Goal: Check status: Check status

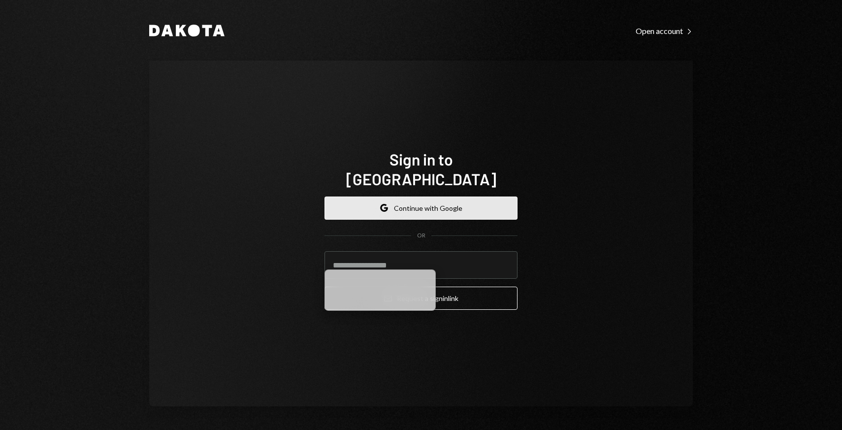
click at [398, 199] on button "Google Continue with Google" at bounding box center [420, 207] width 193 height 23
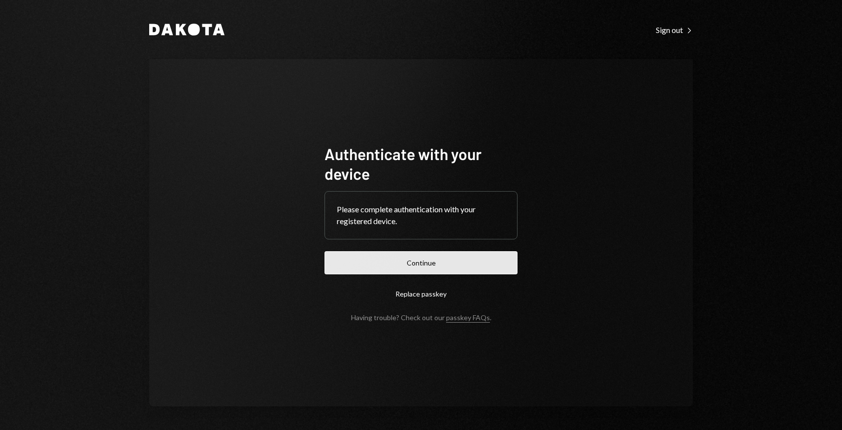
click at [418, 260] on button "Continue" at bounding box center [420, 262] width 193 height 23
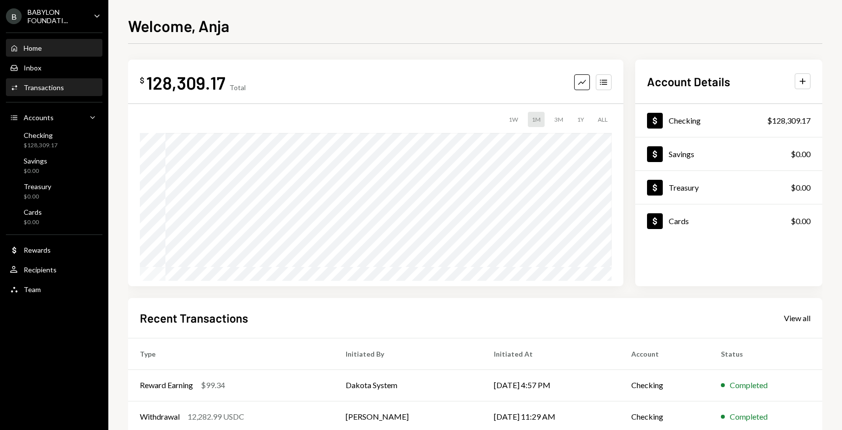
click at [54, 83] on div "Transactions" at bounding box center [44, 87] width 40 height 8
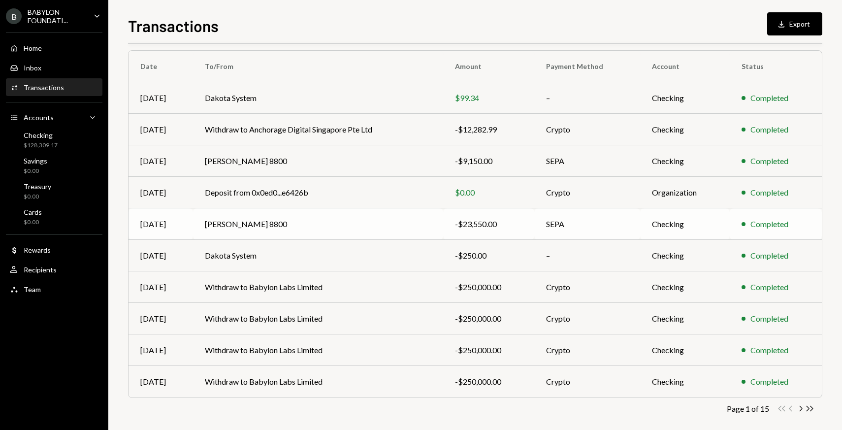
scroll to position [76, 0]
click at [457, 132] on div "-$12,282.99" at bounding box center [489, 129] width 68 height 12
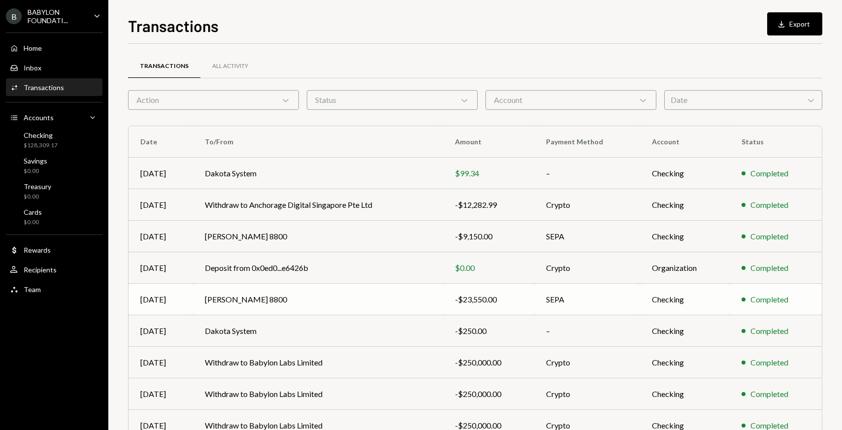
click at [471, 299] on div "-$23,550.00" at bounding box center [489, 299] width 68 height 12
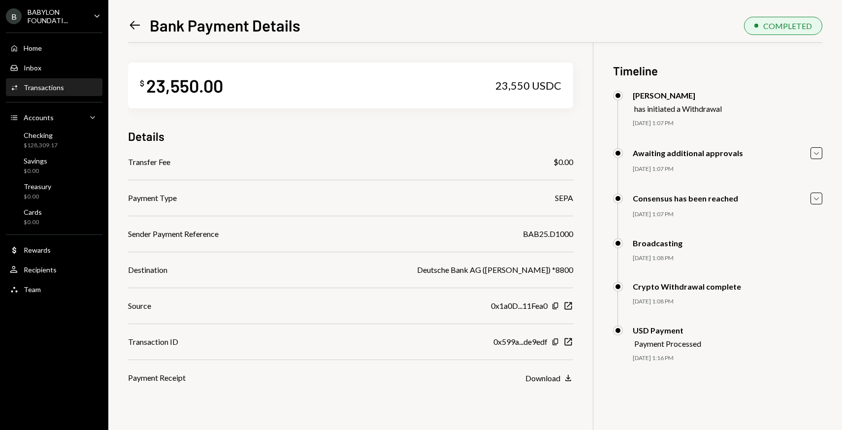
scroll to position [43, 0]
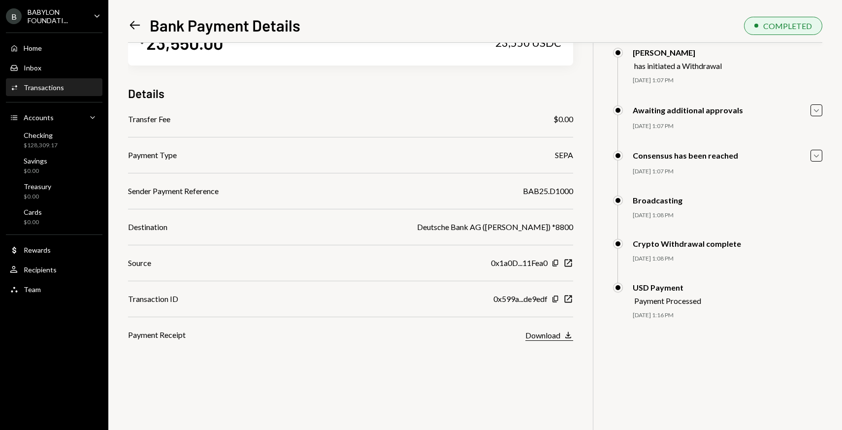
click at [558, 329] on div "Download Download" at bounding box center [549, 335] width 48 height 12
click at [549, 336] on div "Download" at bounding box center [542, 334] width 35 height 9
click at [130, 24] on icon "Left Arrow" at bounding box center [135, 25] width 14 height 14
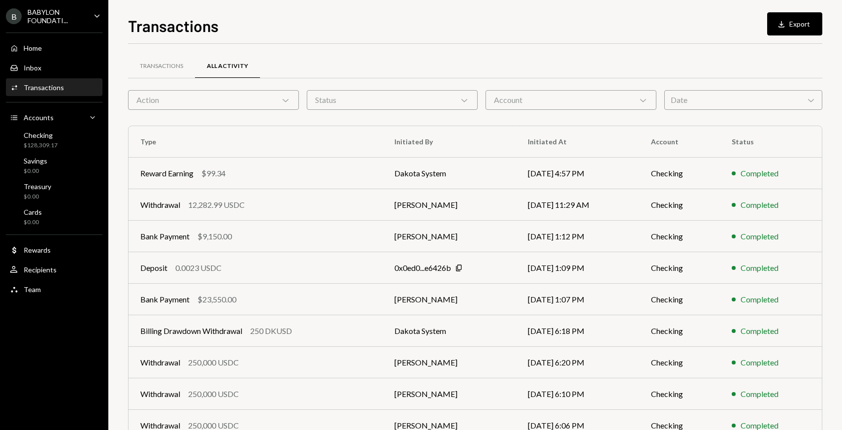
click at [64, 91] on div "Activities Transactions" at bounding box center [54, 87] width 89 height 9
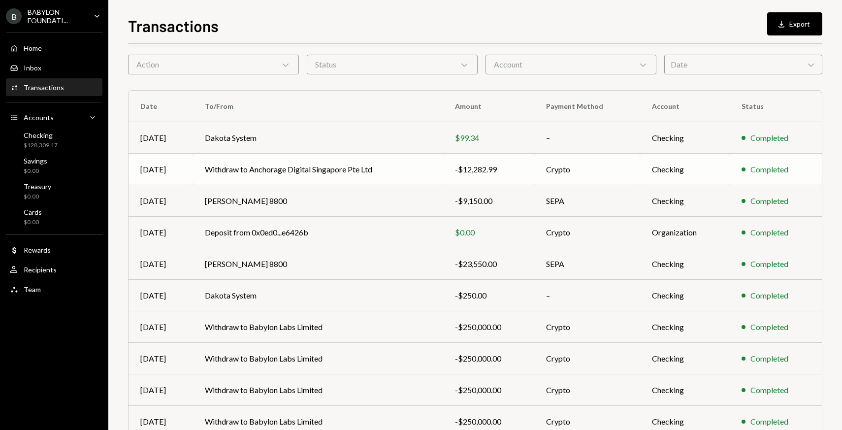
scroll to position [37, 0]
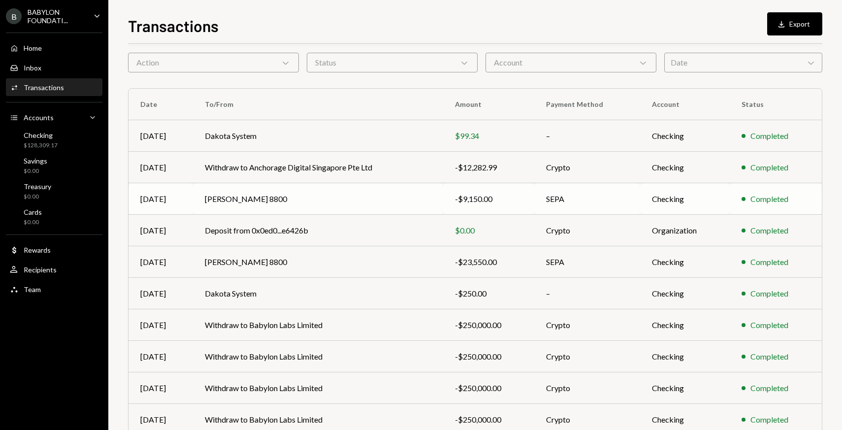
click at [261, 202] on td "Taylor Wessing 8800" at bounding box center [318, 199] width 250 height 32
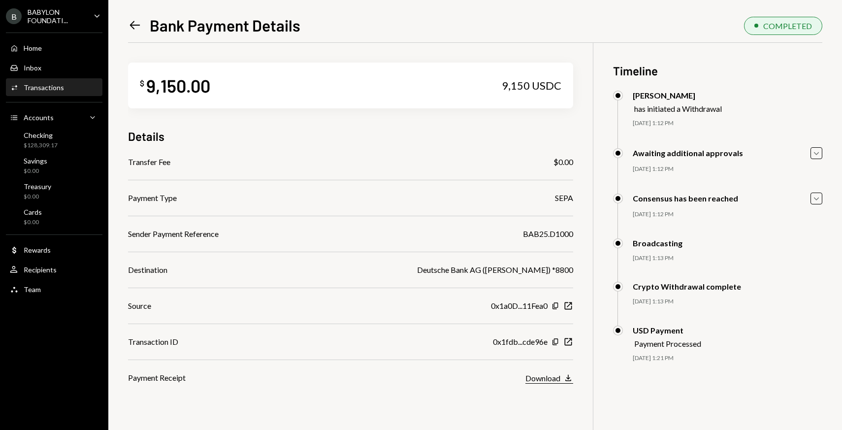
click at [528, 375] on div "Download" at bounding box center [542, 377] width 35 height 9
click at [135, 22] on icon "Left Arrow" at bounding box center [135, 25] width 14 height 14
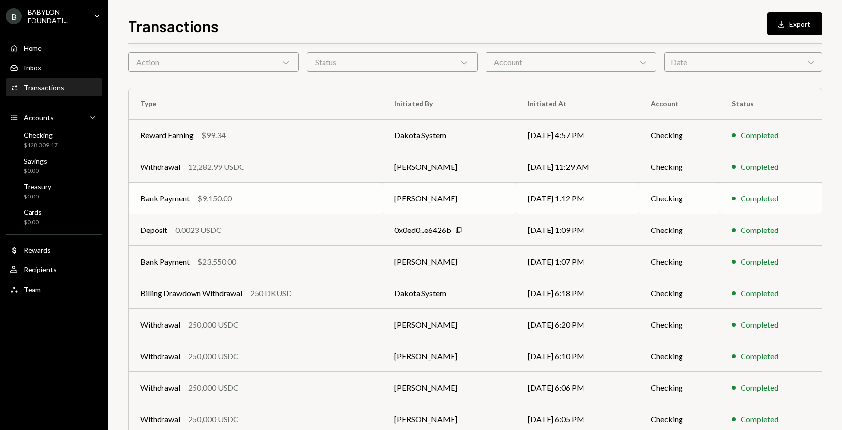
scroll to position [84, 0]
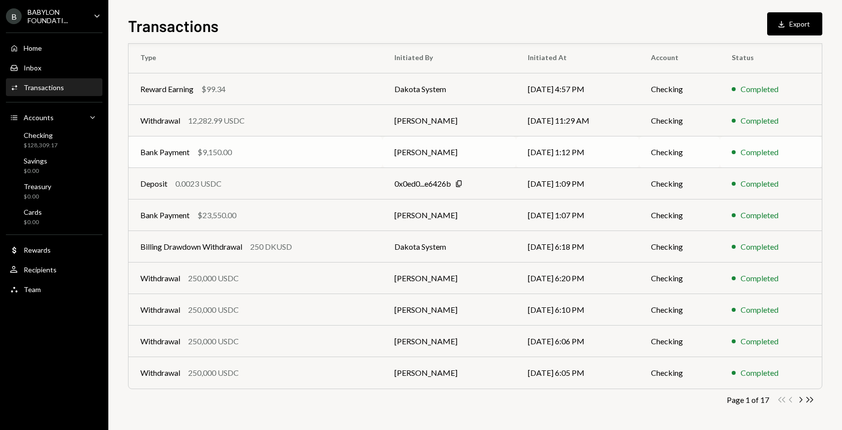
click at [225, 154] on div "$9,150.00" at bounding box center [214, 152] width 34 height 12
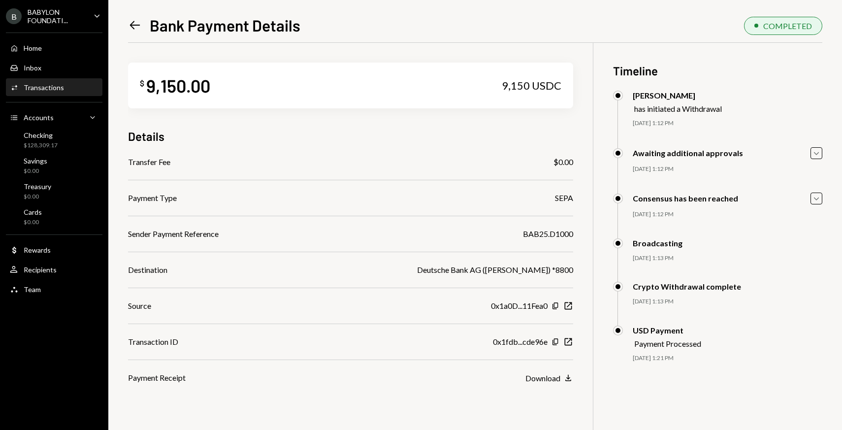
click at [134, 26] on icon "Left Arrow" at bounding box center [135, 25] width 14 height 14
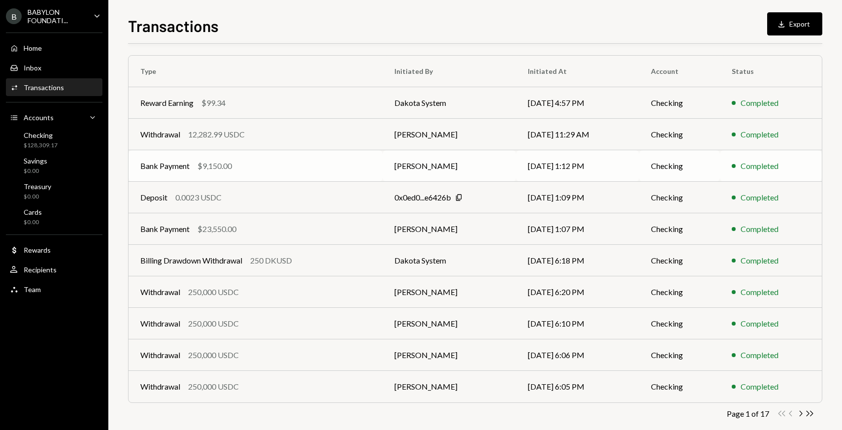
scroll to position [75, 0]
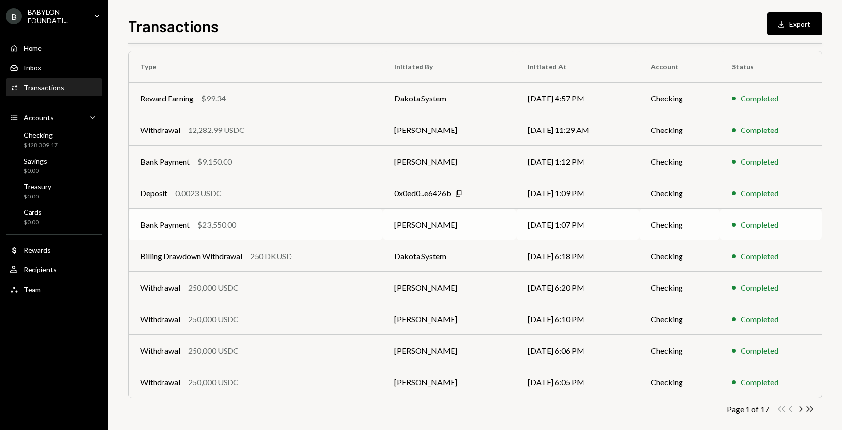
click at [223, 225] on div "$23,550.00" at bounding box center [216, 225] width 39 height 12
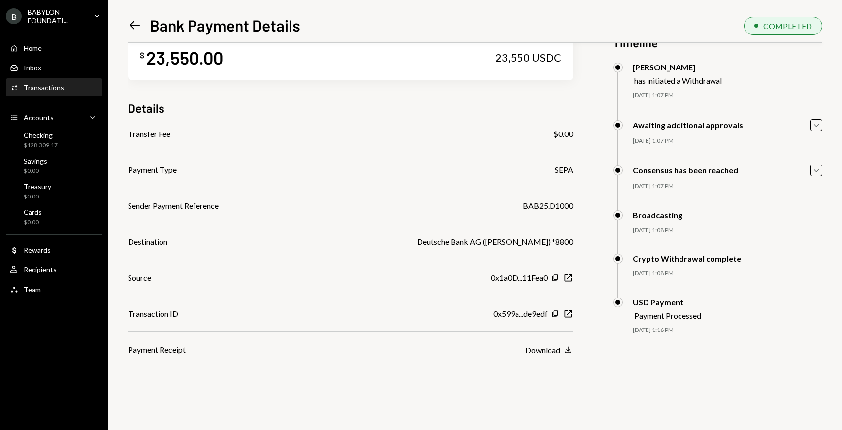
scroll to position [43, 0]
